Goal: Transaction & Acquisition: Purchase product/service

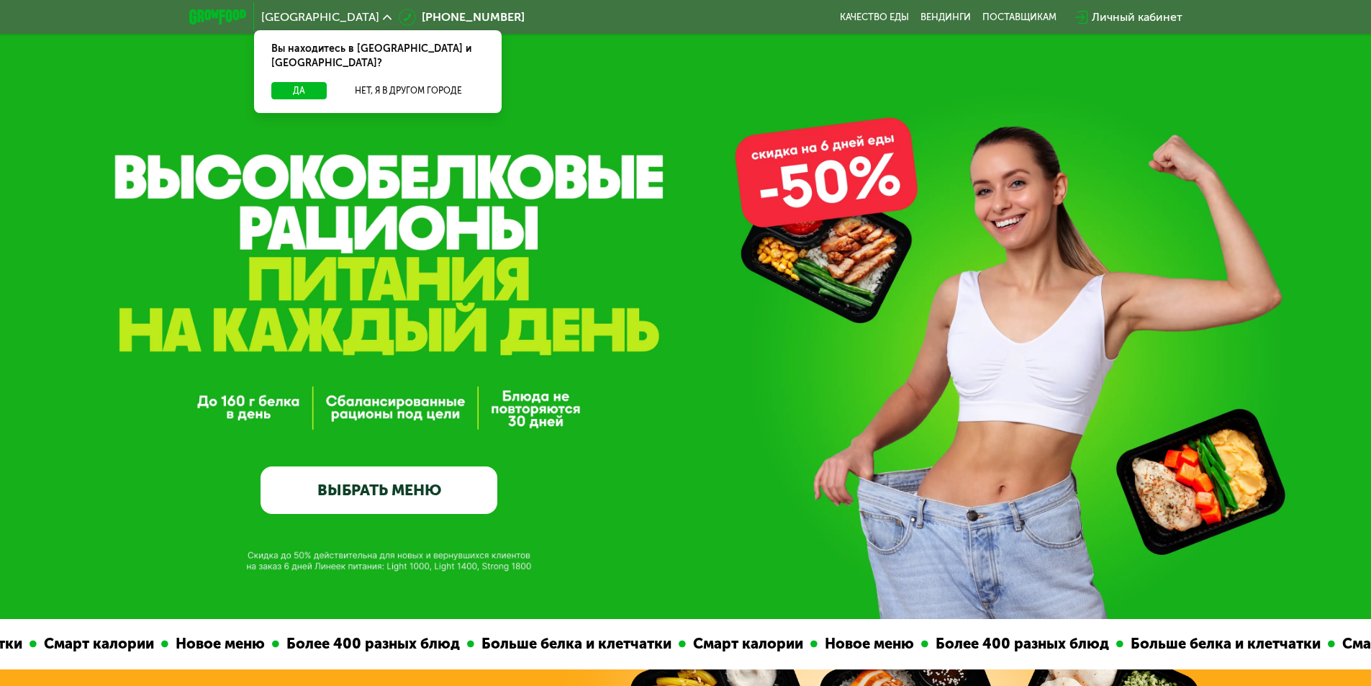
click at [300, 15] on span "Москва" at bounding box center [320, 18] width 118 height 12
click at [400, 82] on button "Нет, я в другом городе" at bounding box center [408, 90] width 152 height 17
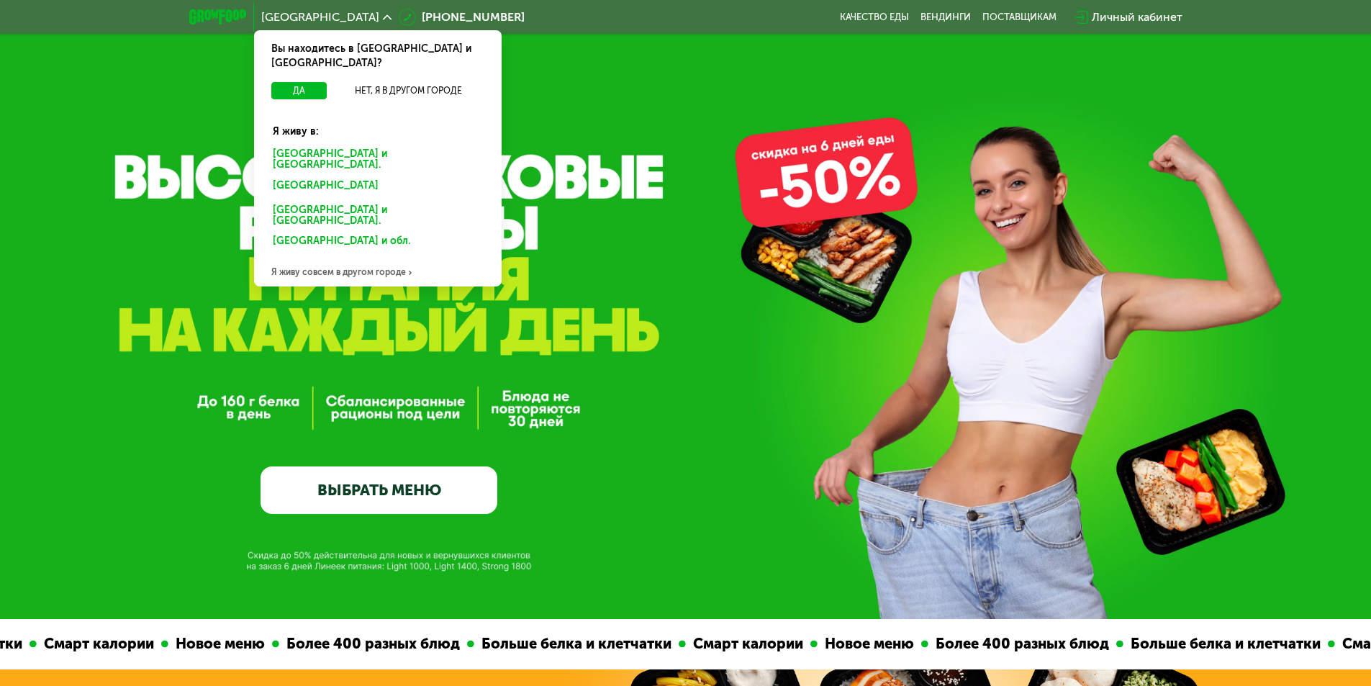
click at [363, 145] on div "Санкт-Петербурге и обл." at bounding box center [378, 160] width 230 height 30
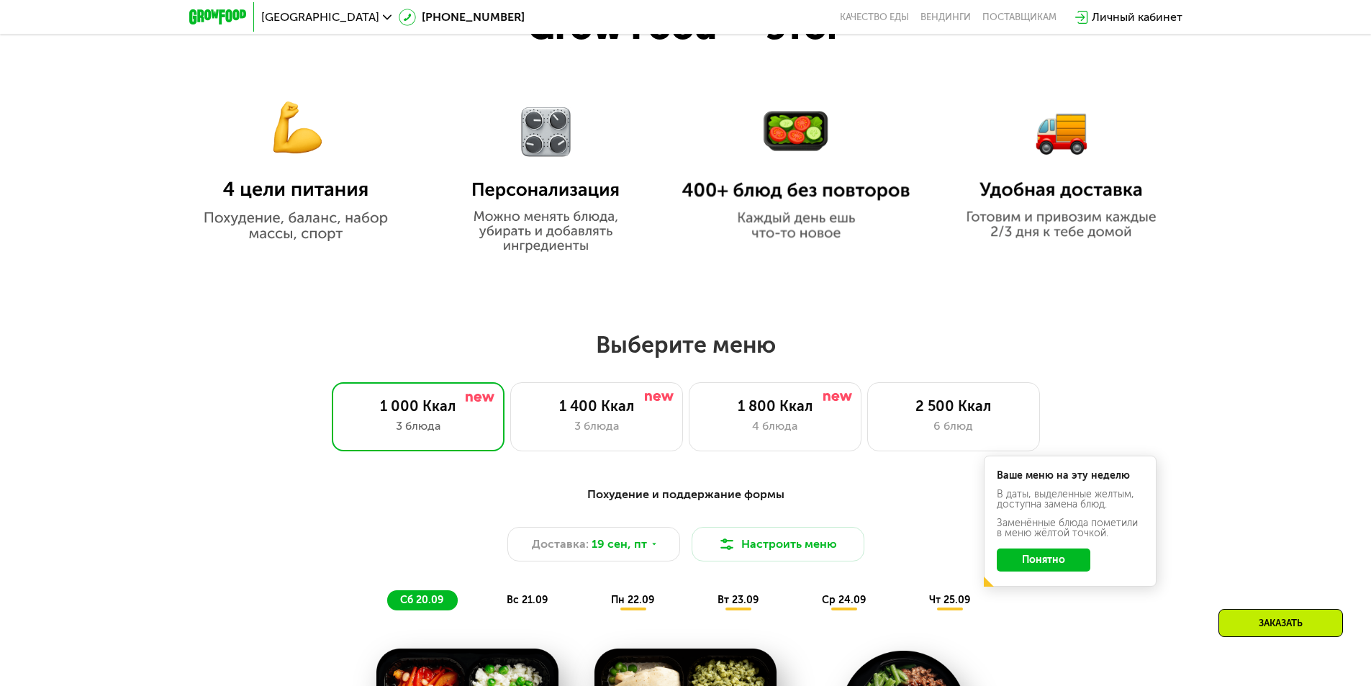
scroll to position [1151, 0]
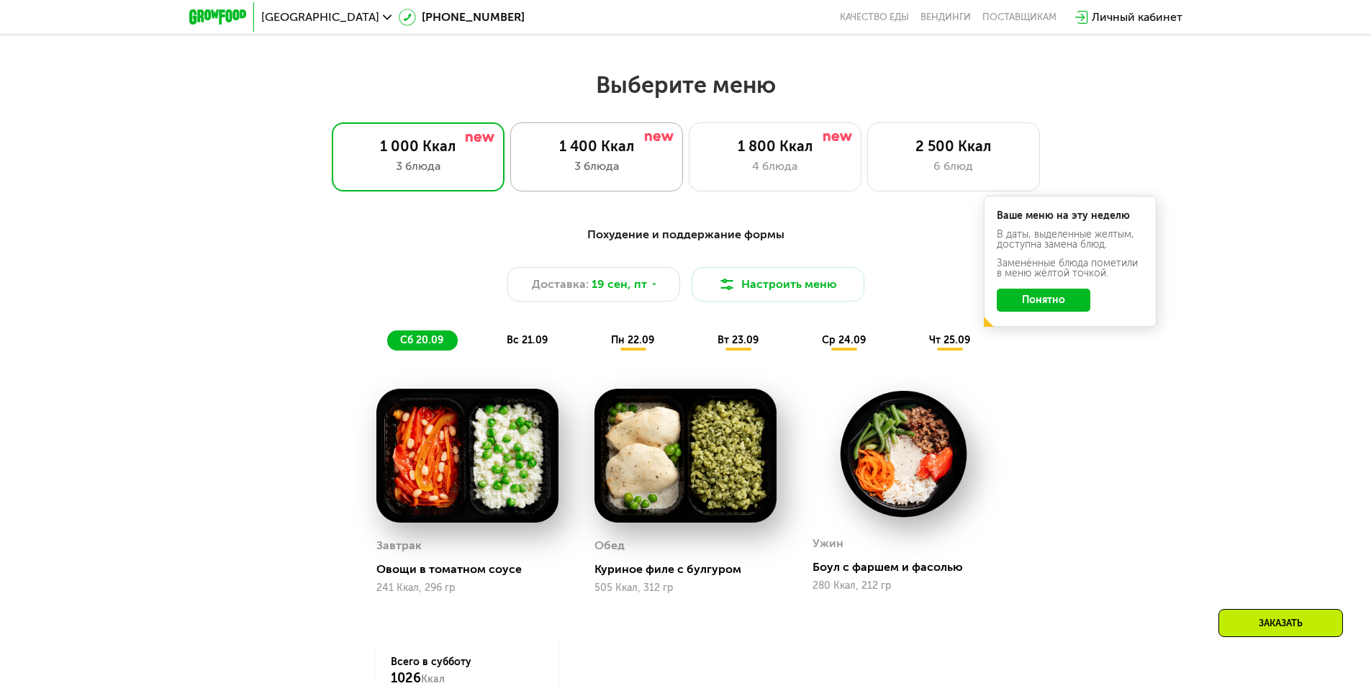
click at [628, 174] on div "3 блюда" at bounding box center [596, 166] width 142 height 17
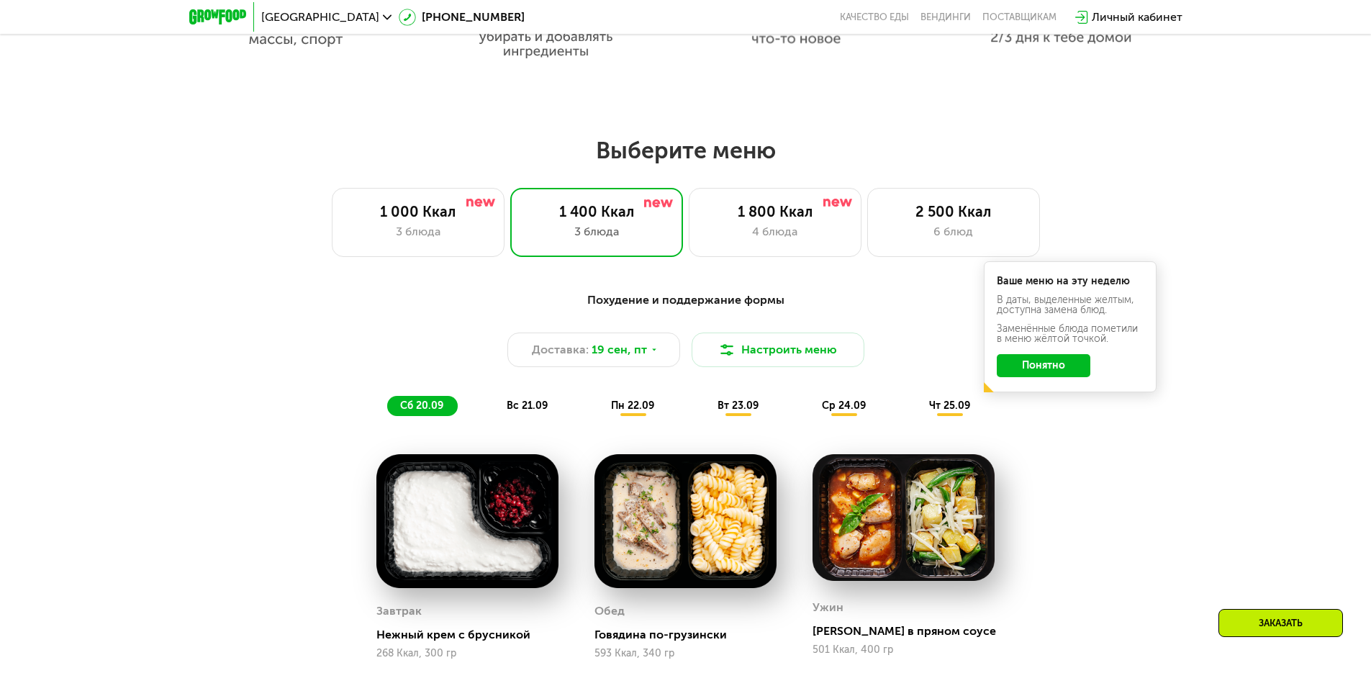
scroll to position [1223, 0]
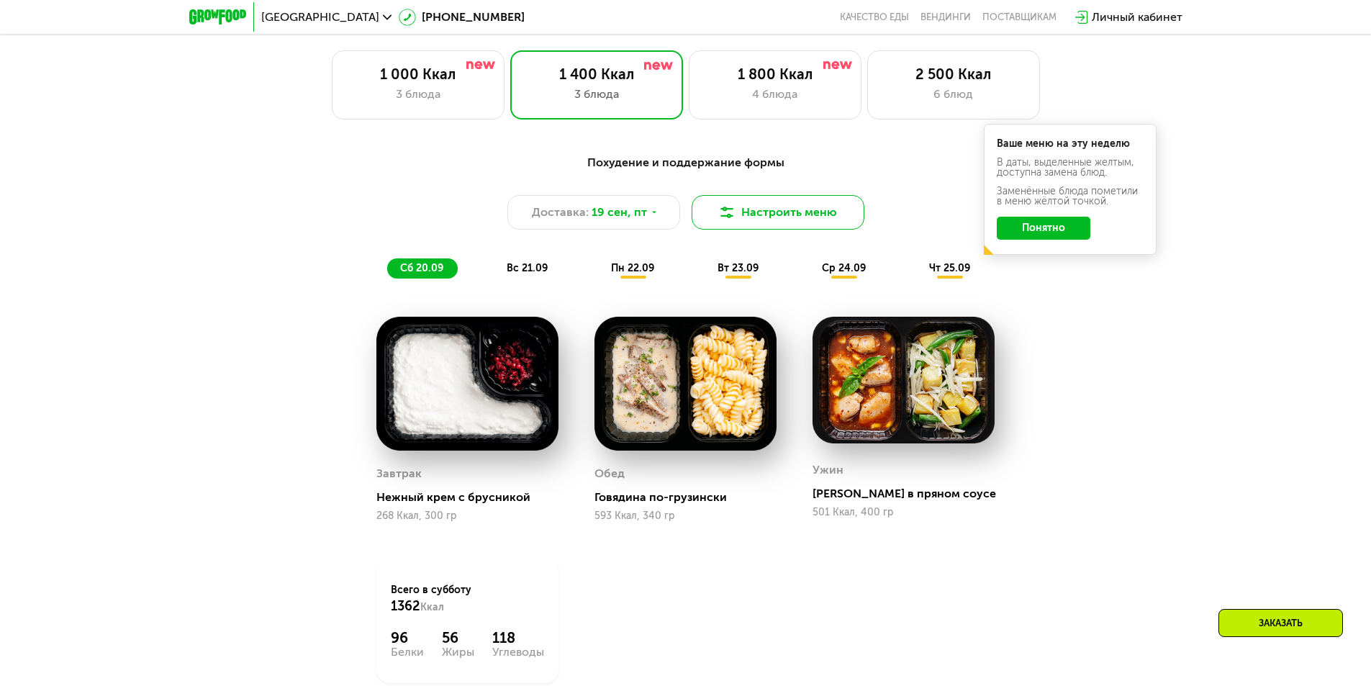
click at [736, 221] on button "Настроить меню" at bounding box center [778, 212] width 173 height 35
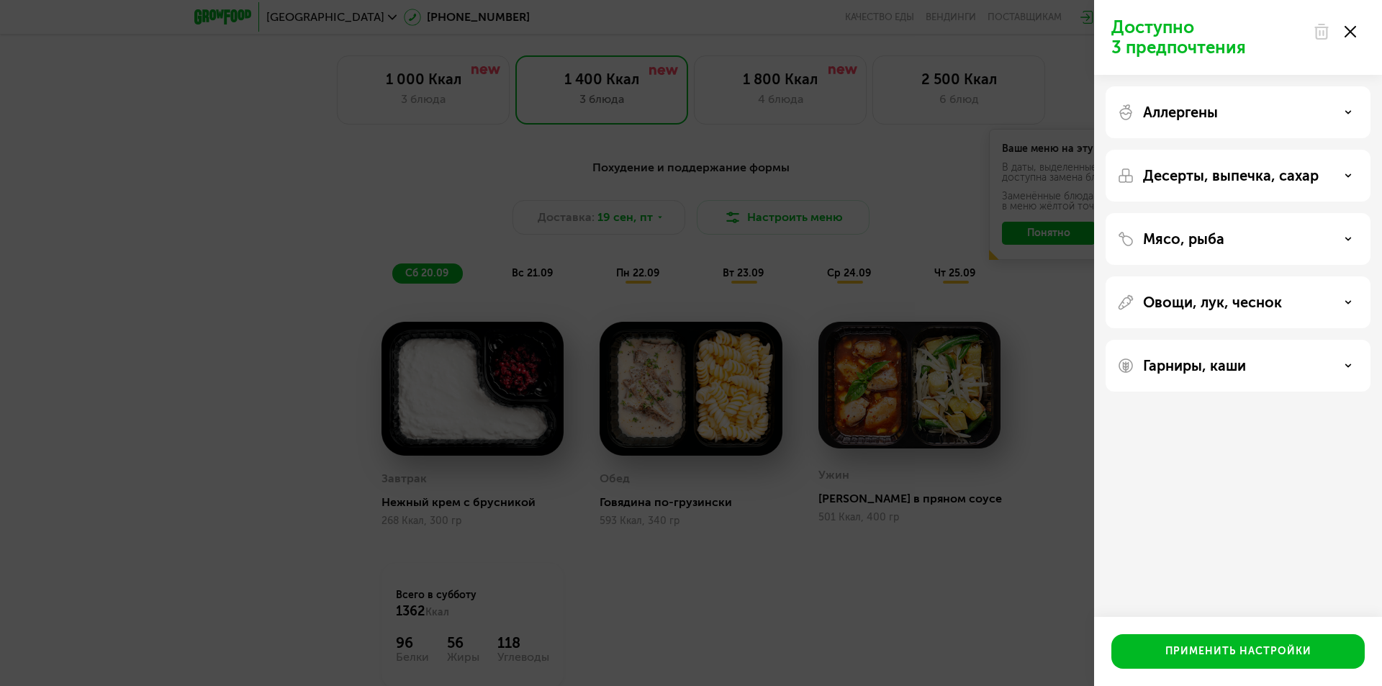
click at [522, 165] on div "Доступно 3 предпочтения Аллергены Десерты, выпечка, сахар Мясо, рыба Овощи, лук…" at bounding box center [691, 343] width 1382 height 686
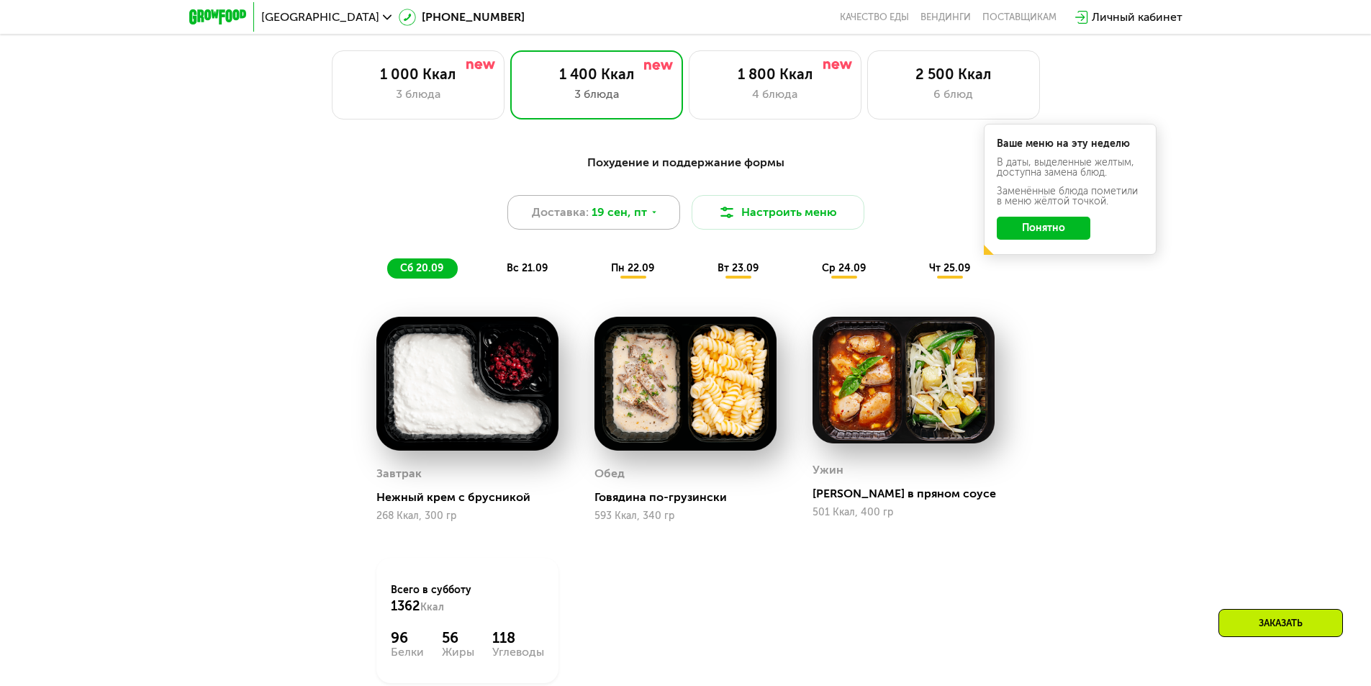
click at [661, 214] on div "Доставка: [DATE]" at bounding box center [593, 212] width 173 height 35
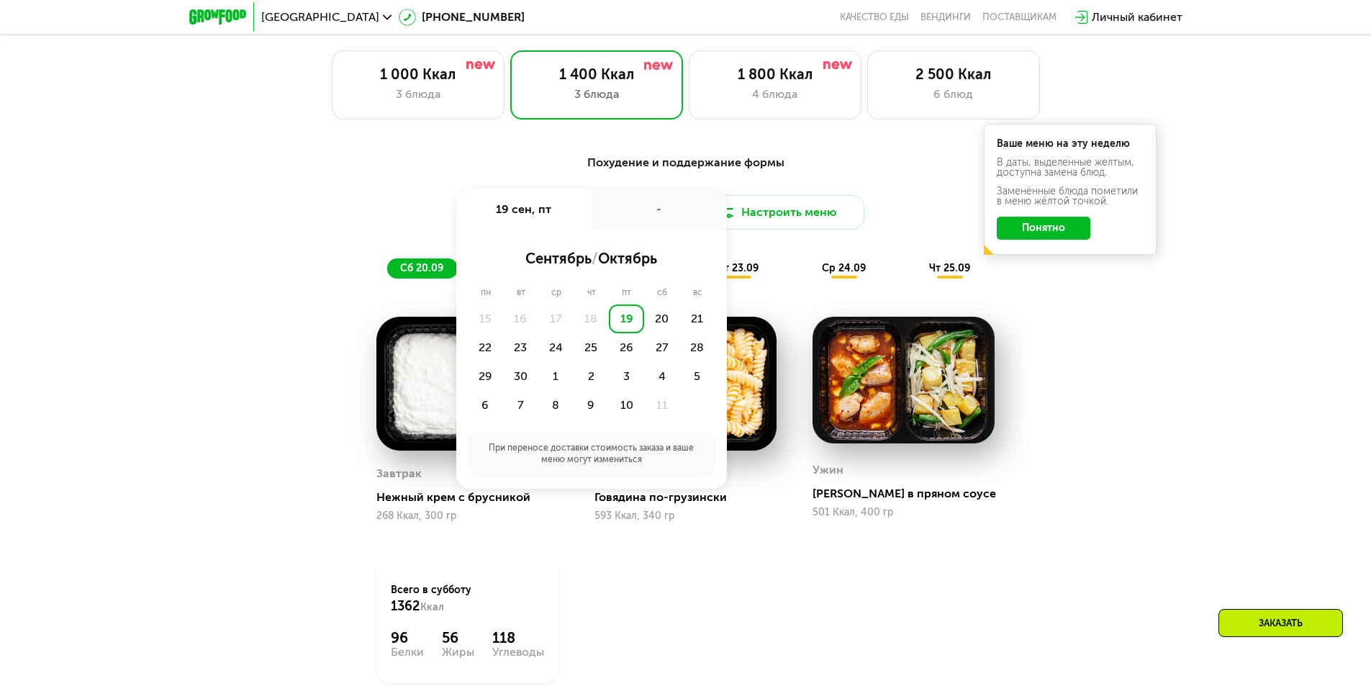
click at [233, 318] on div "Похудение и поддержание формы Доставка: [DATE] сен, пт - сентябрь / октябрь пн …" at bounding box center [685, 456] width 1371 height 645
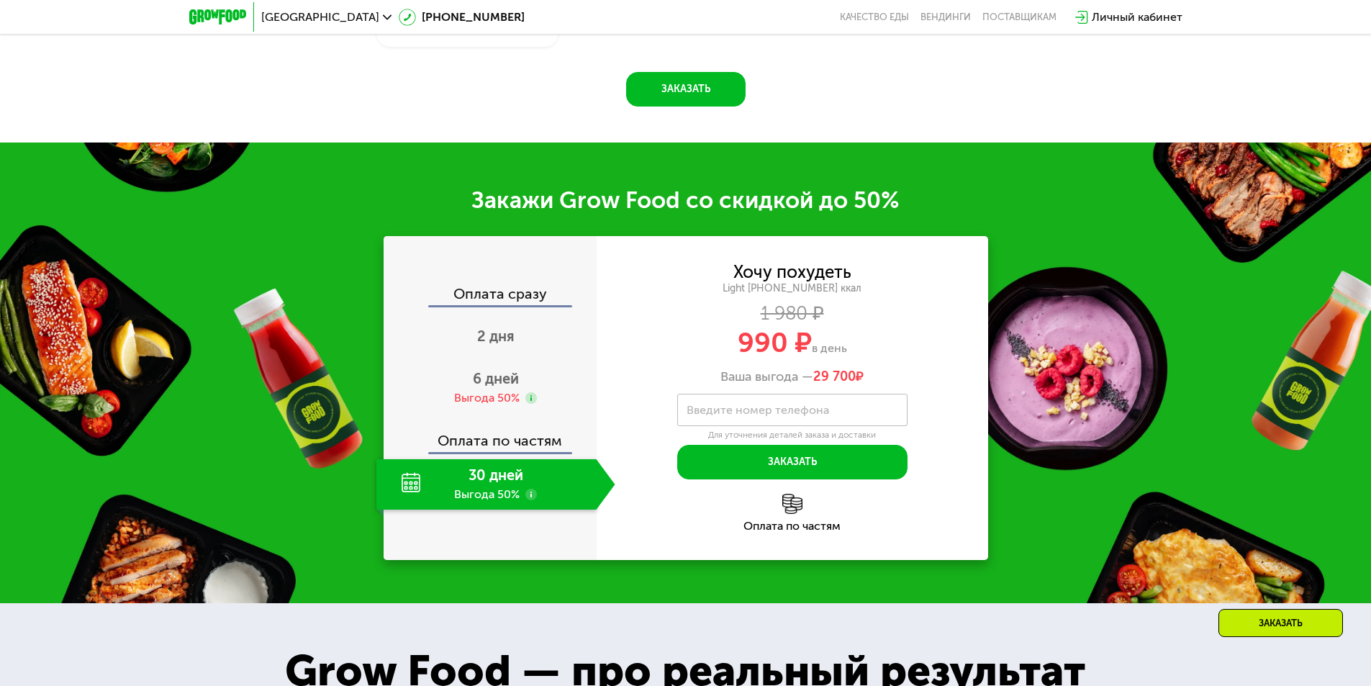
scroll to position [1871, 0]
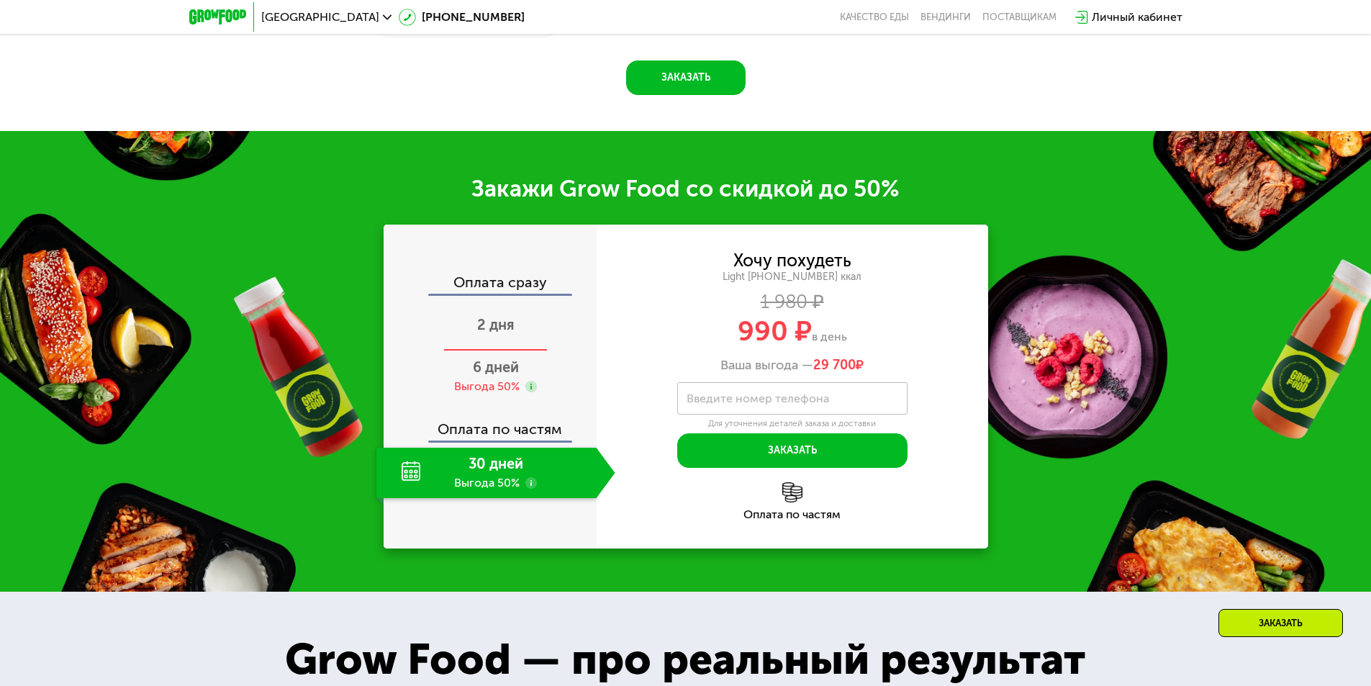
click at [497, 333] on span "2 дня" at bounding box center [495, 324] width 37 height 17
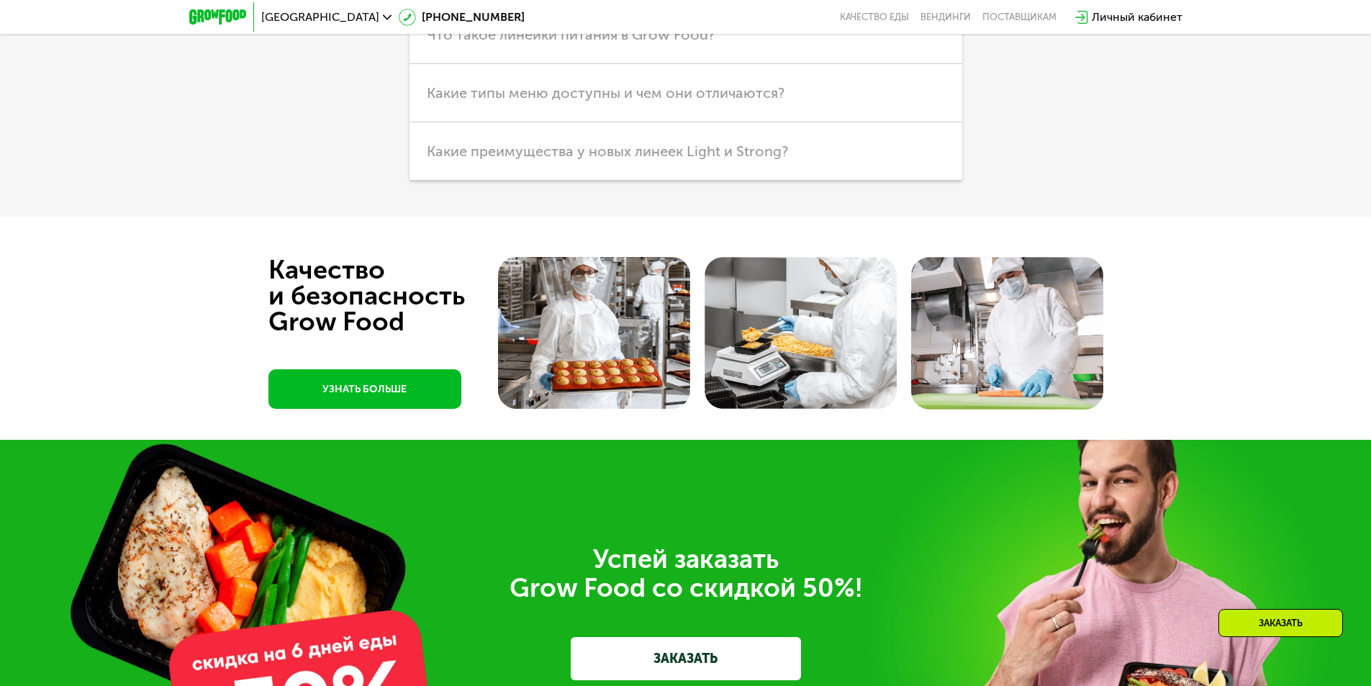
scroll to position [4102, 0]
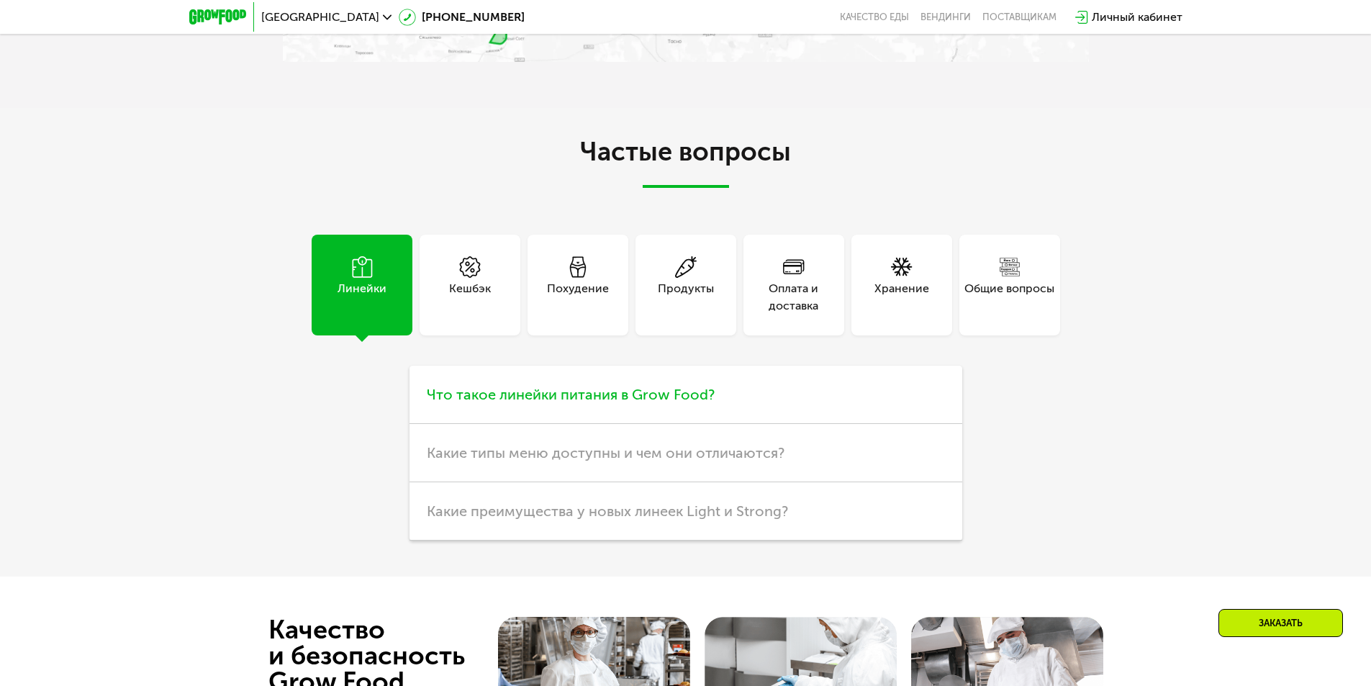
click at [609, 397] on span "Что такое линейки питания в Grow Food?" at bounding box center [571, 394] width 288 height 17
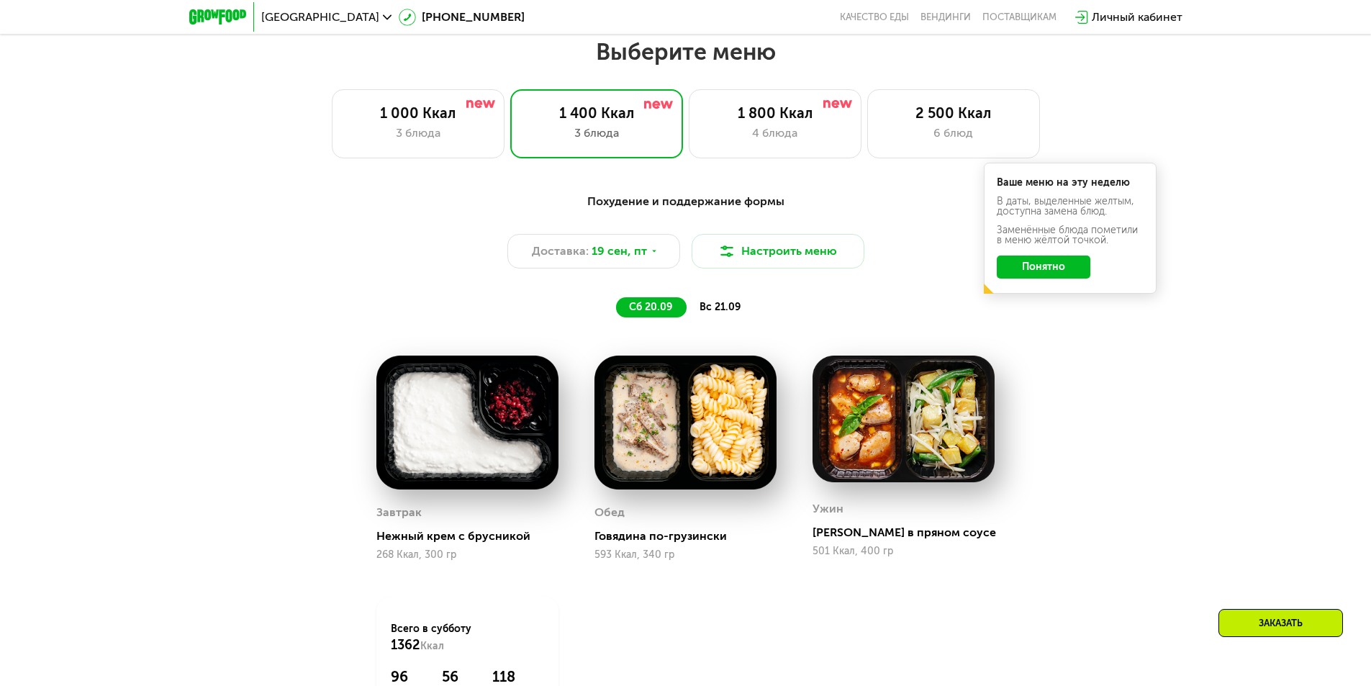
scroll to position [1183, 0]
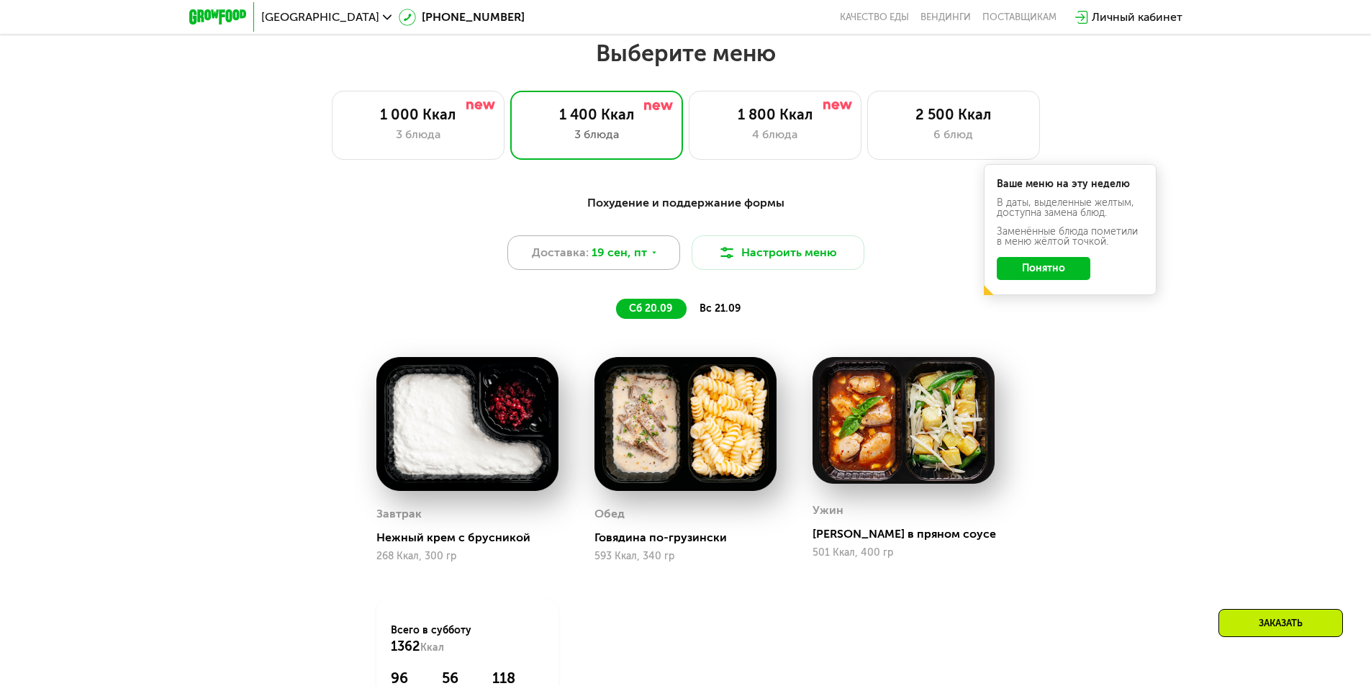
click at [650, 264] on div "Доставка: [DATE]" at bounding box center [593, 252] width 173 height 35
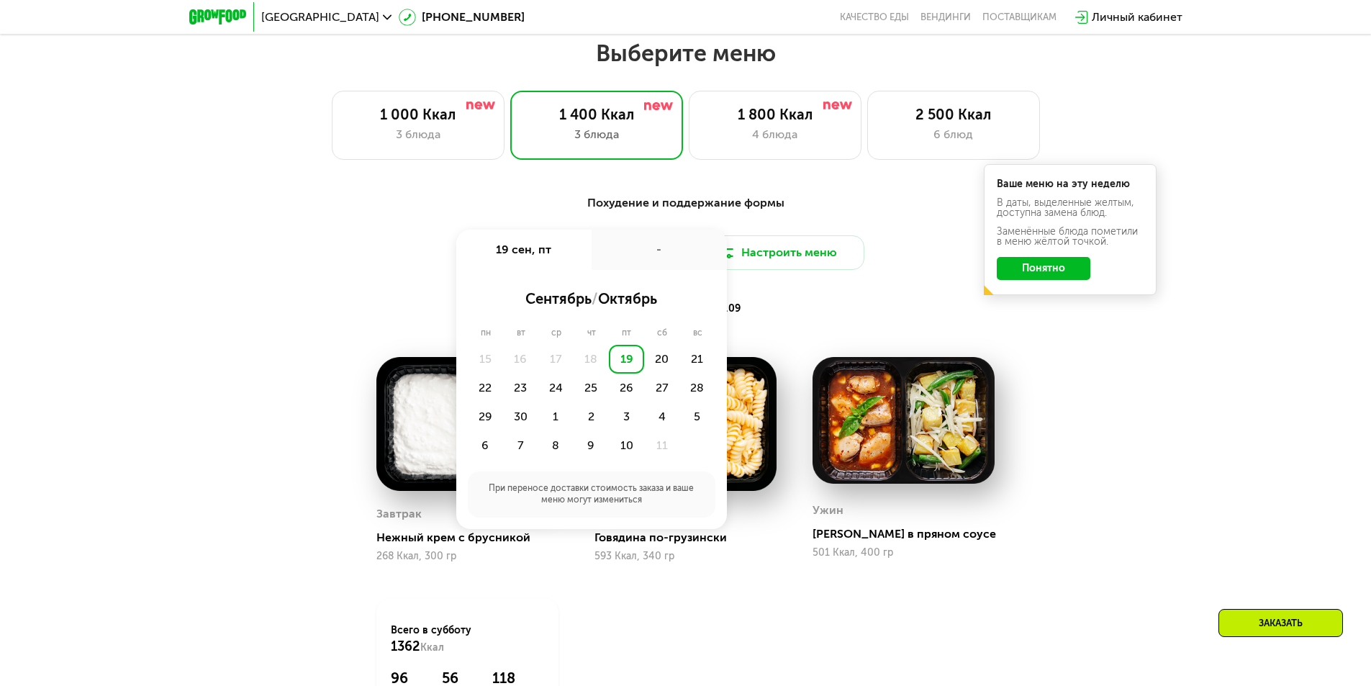
click at [474, 210] on div "Похудение и поддержание формы" at bounding box center [686, 203] width 852 height 18
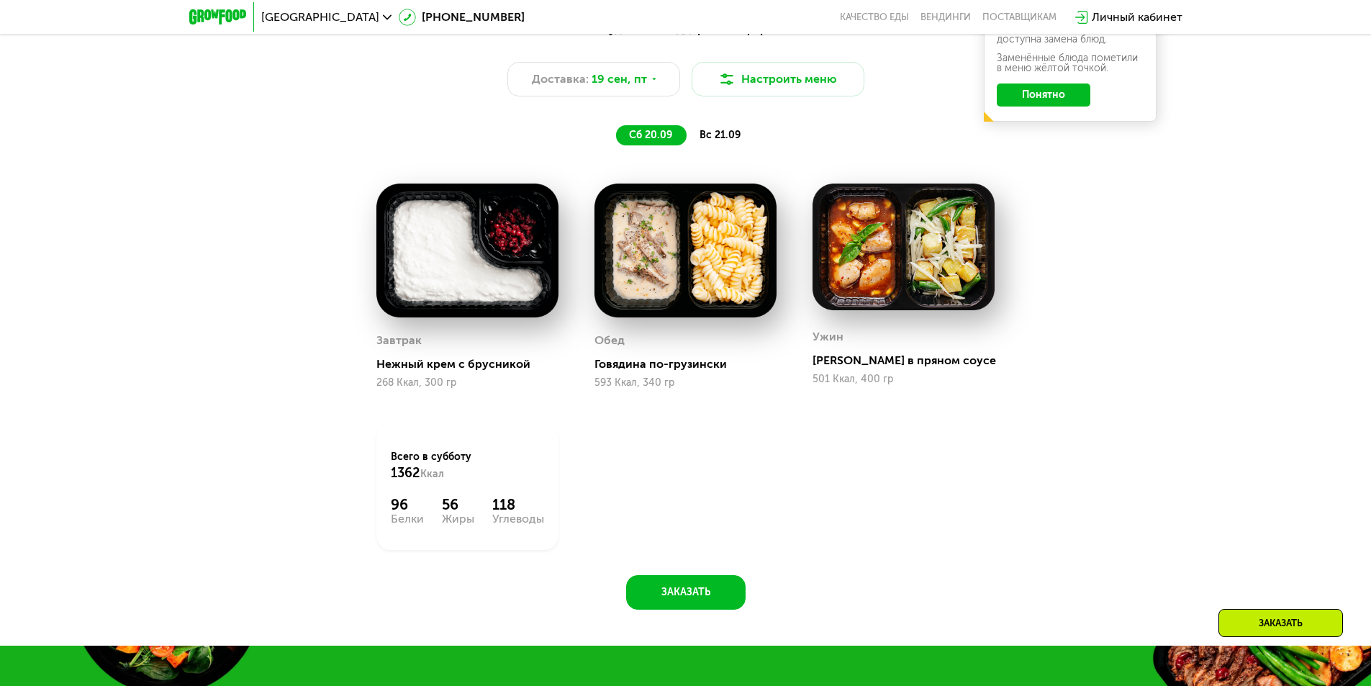
scroll to position [1471, 0]
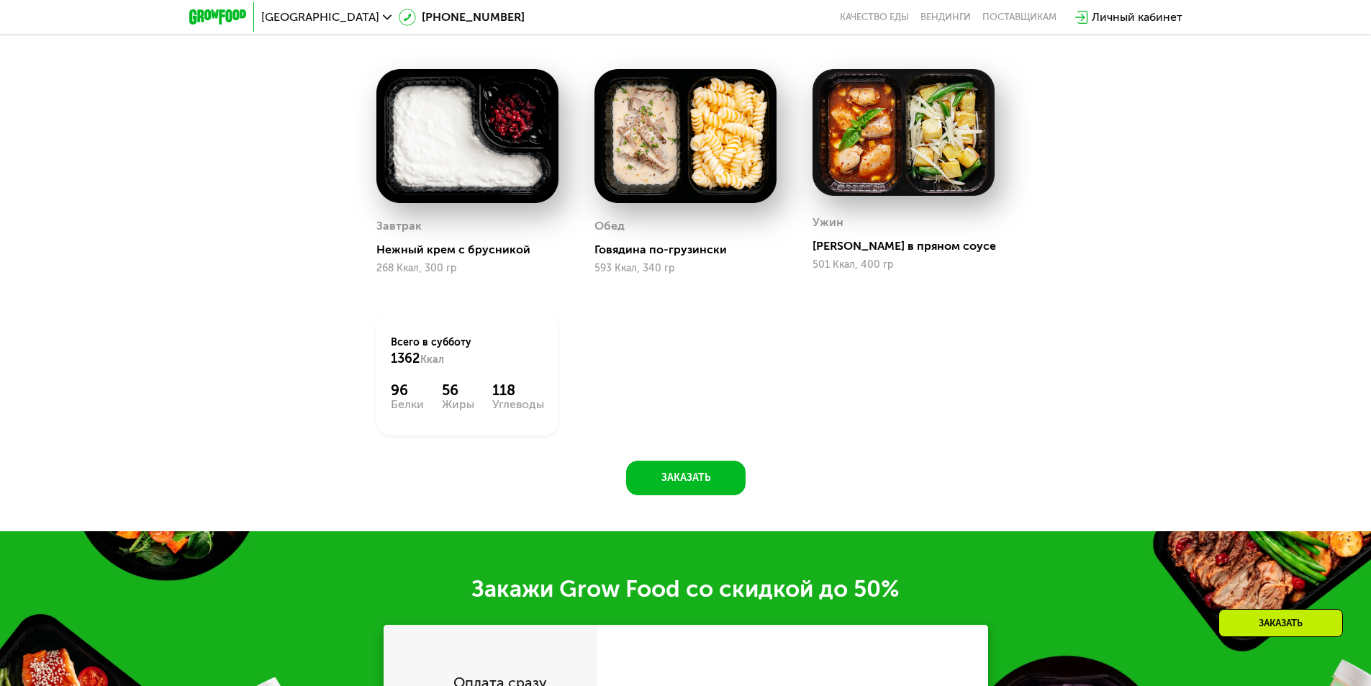
click at [681, 461] on div "Похудение и поддержание формы Доставка: [DATE] Настроить меню сб 20.09 вс 21.09…" at bounding box center [686, 196] width 887 height 597
click at [686, 473] on button "Заказать" at bounding box center [685, 478] width 119 height 35
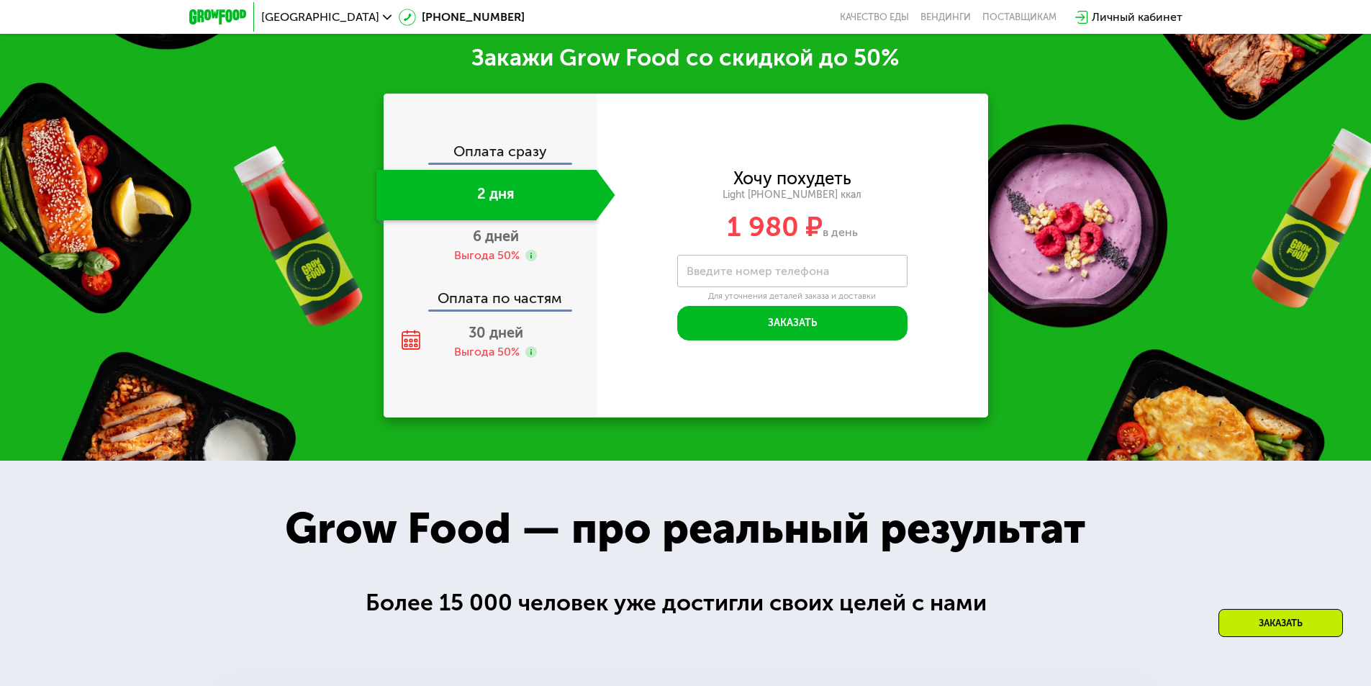
scroll to position [2007, 0]
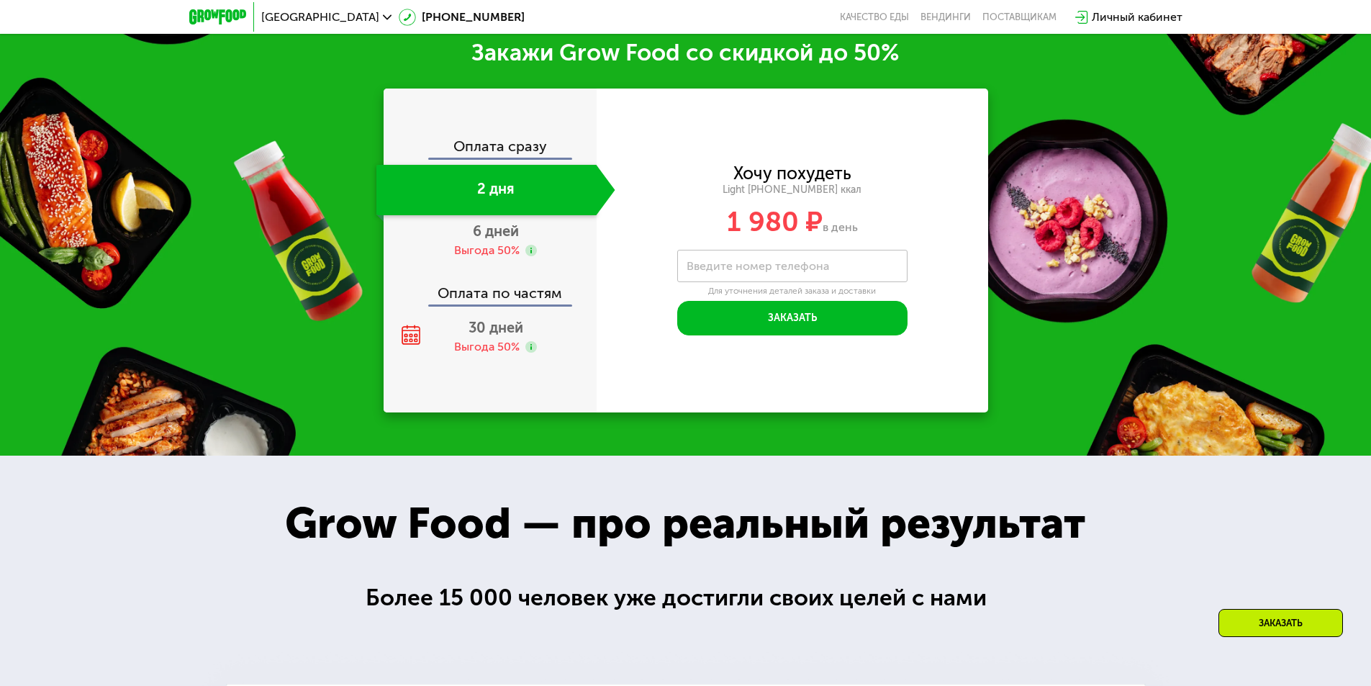
click at [509, 154] on div "Оплата сразу" at bounding box center [491, 148] width 212 height 19
click at [503, 189] on div "2 дня" at bounding box center [486, 190] width 220 height 50
